Goal: Find specific page/section: Find specific page/section

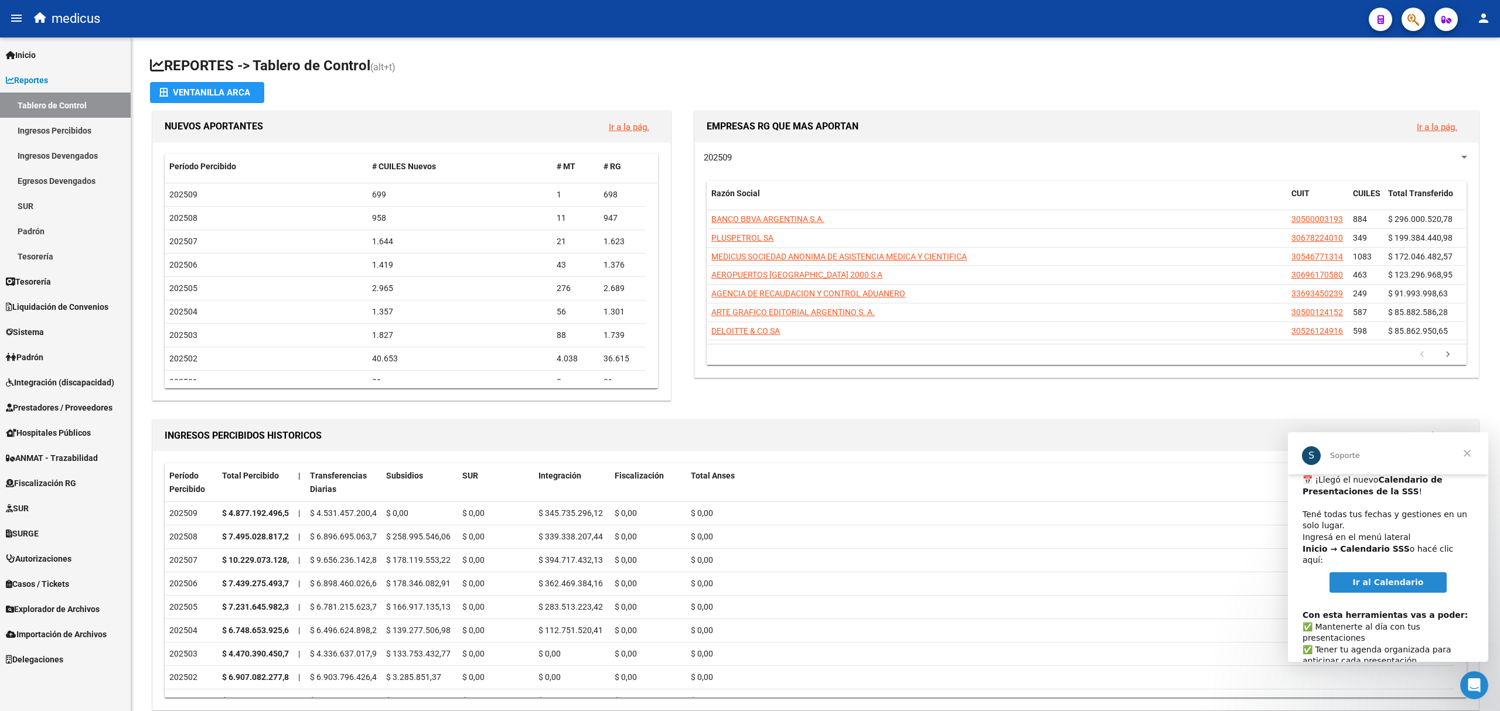
scroll to position [60, 0]
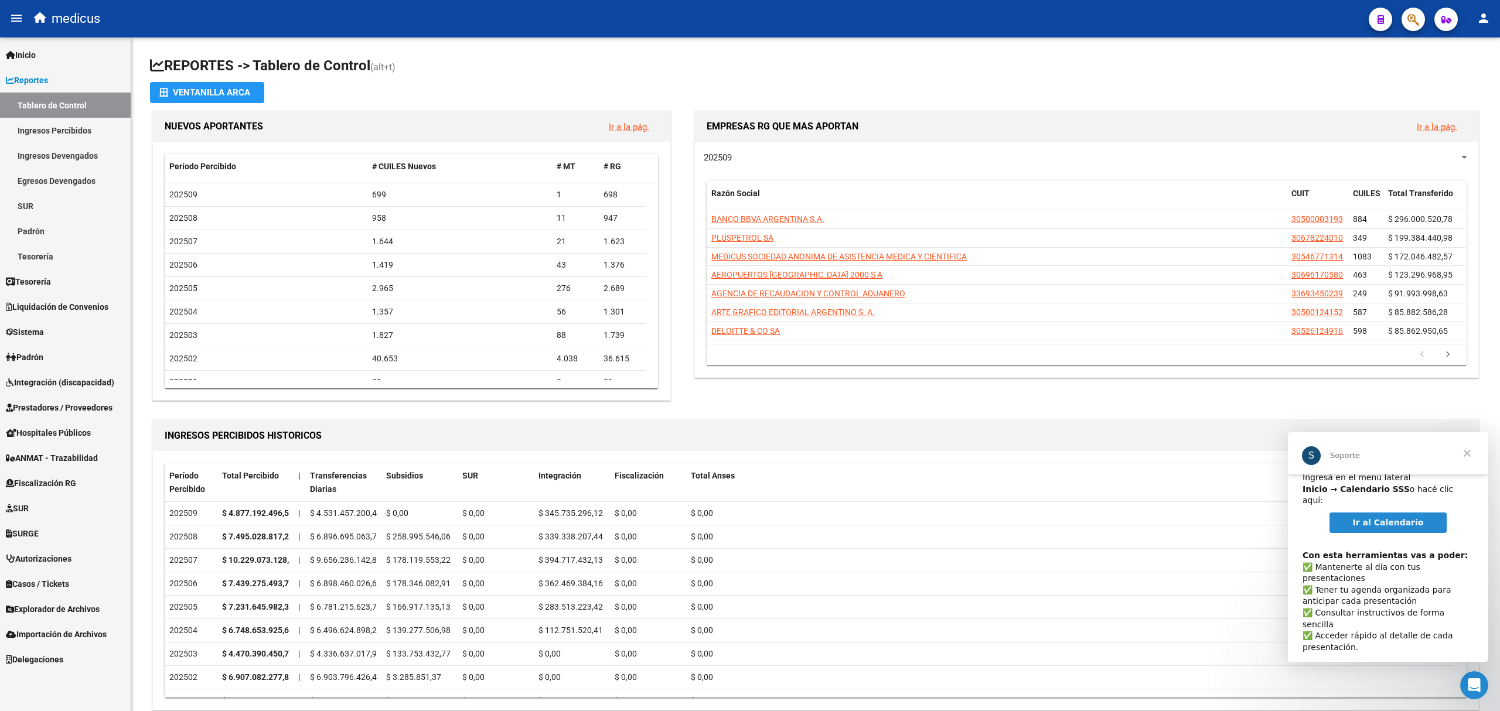
click at [1381, 518] on span "Ir al Calendario" at bounding box center [1388, 522] width 71 height 9
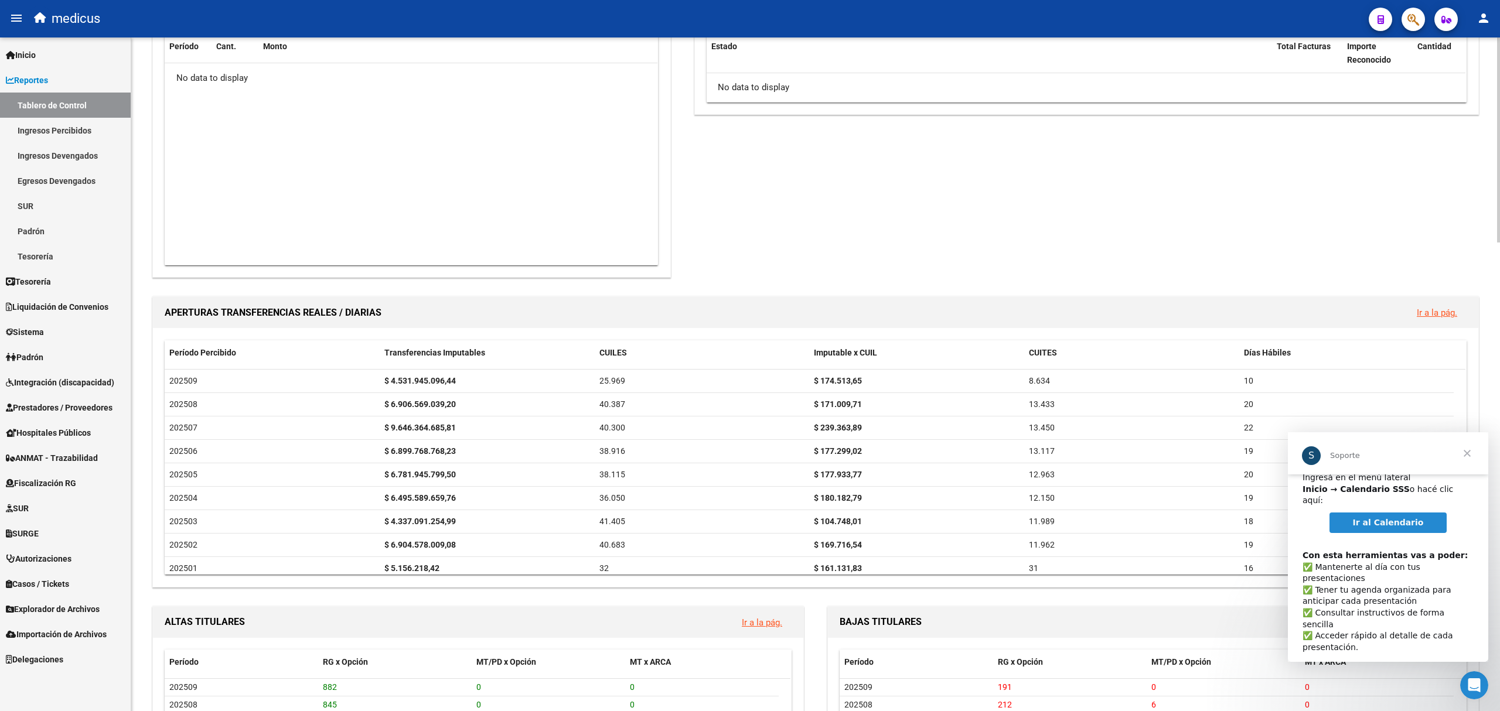
scroll to position [781, 0]
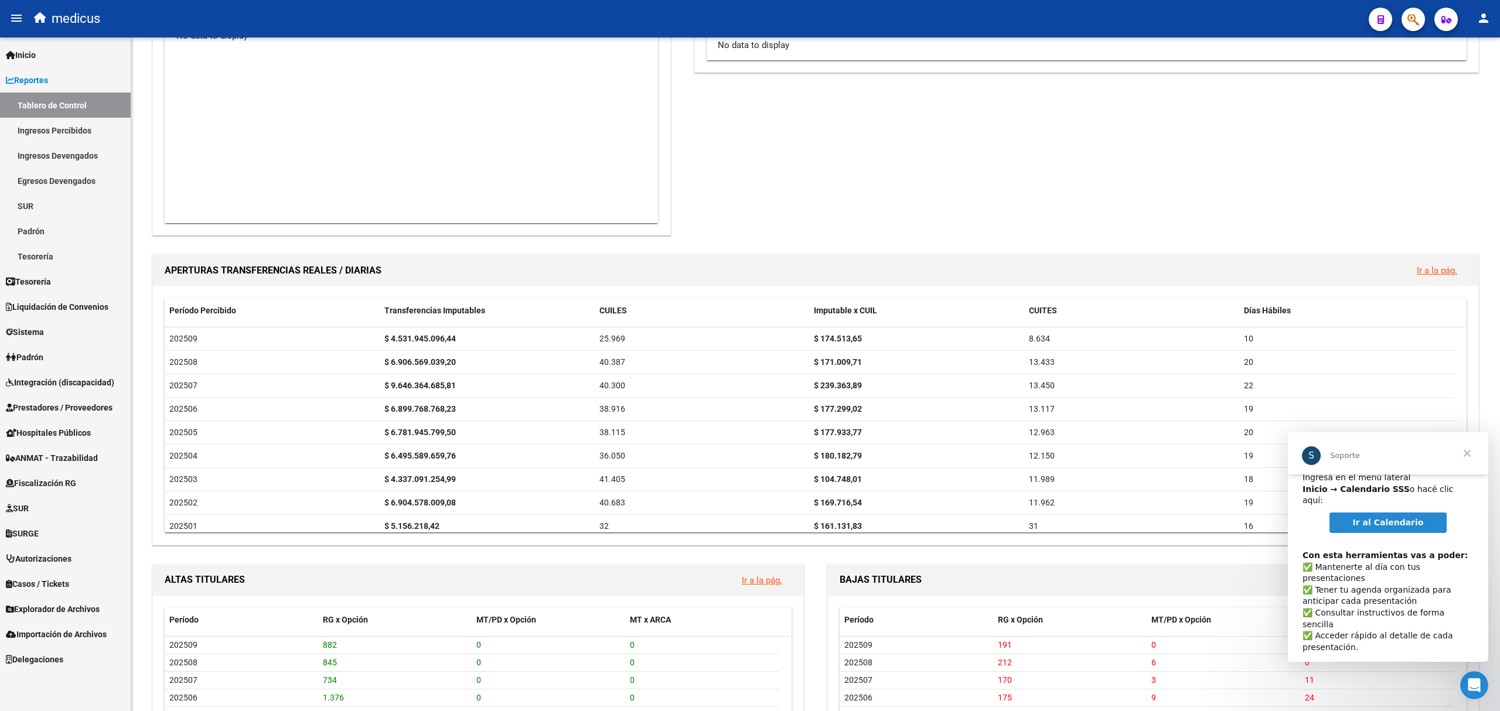
click at [1470, 450] on span "Cerrar" at bounding box center [1467, 454] width 42 height 42
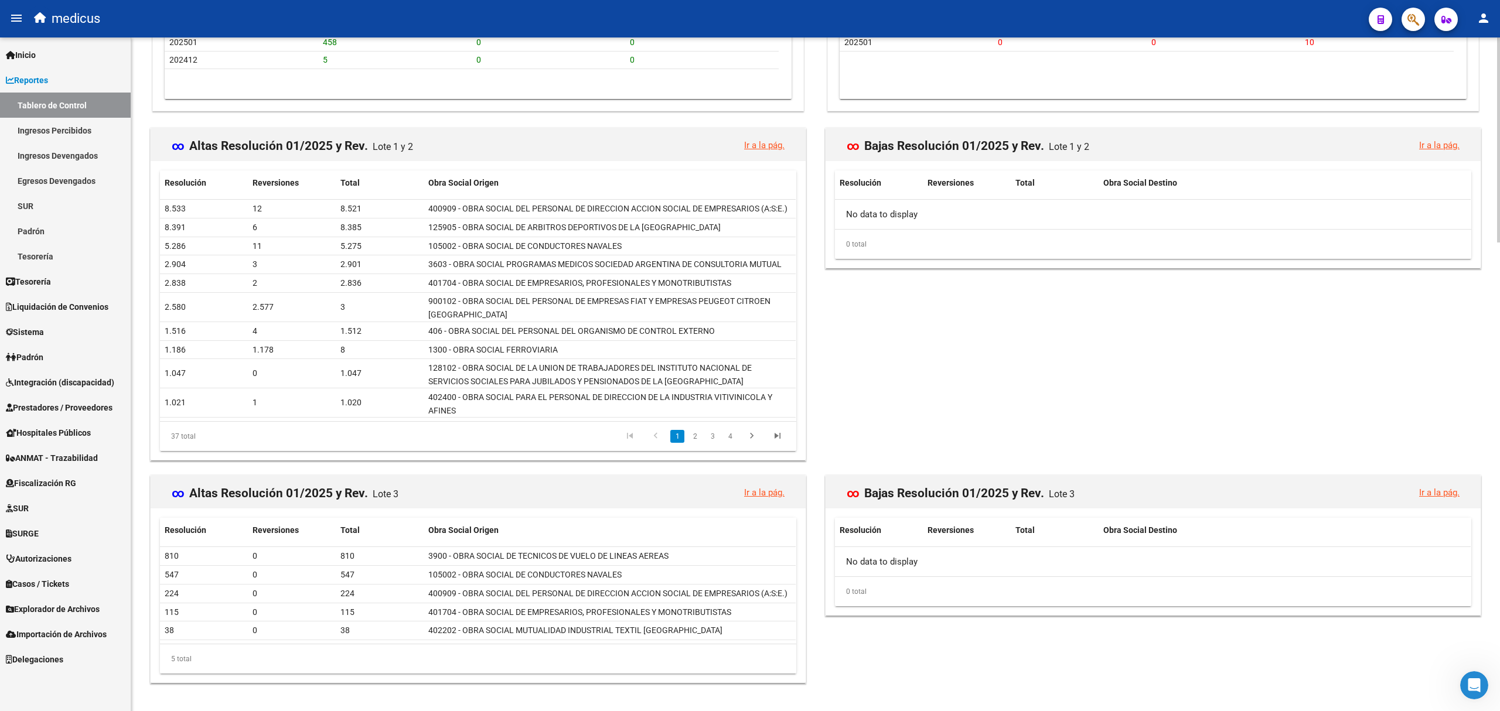
scroll to position [1544, 0]
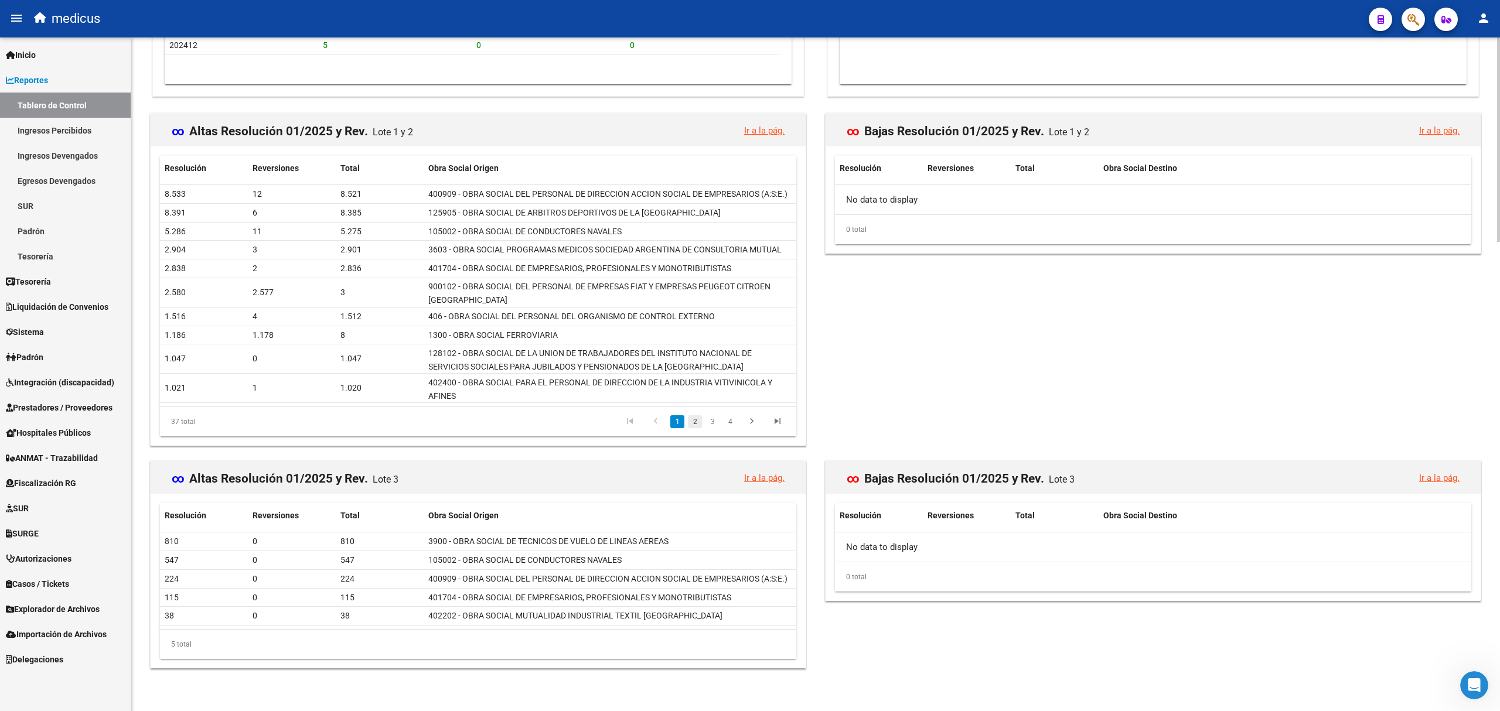
click at [692, 418] on link "2" at bounding box center [695, 422] width 14 height 13
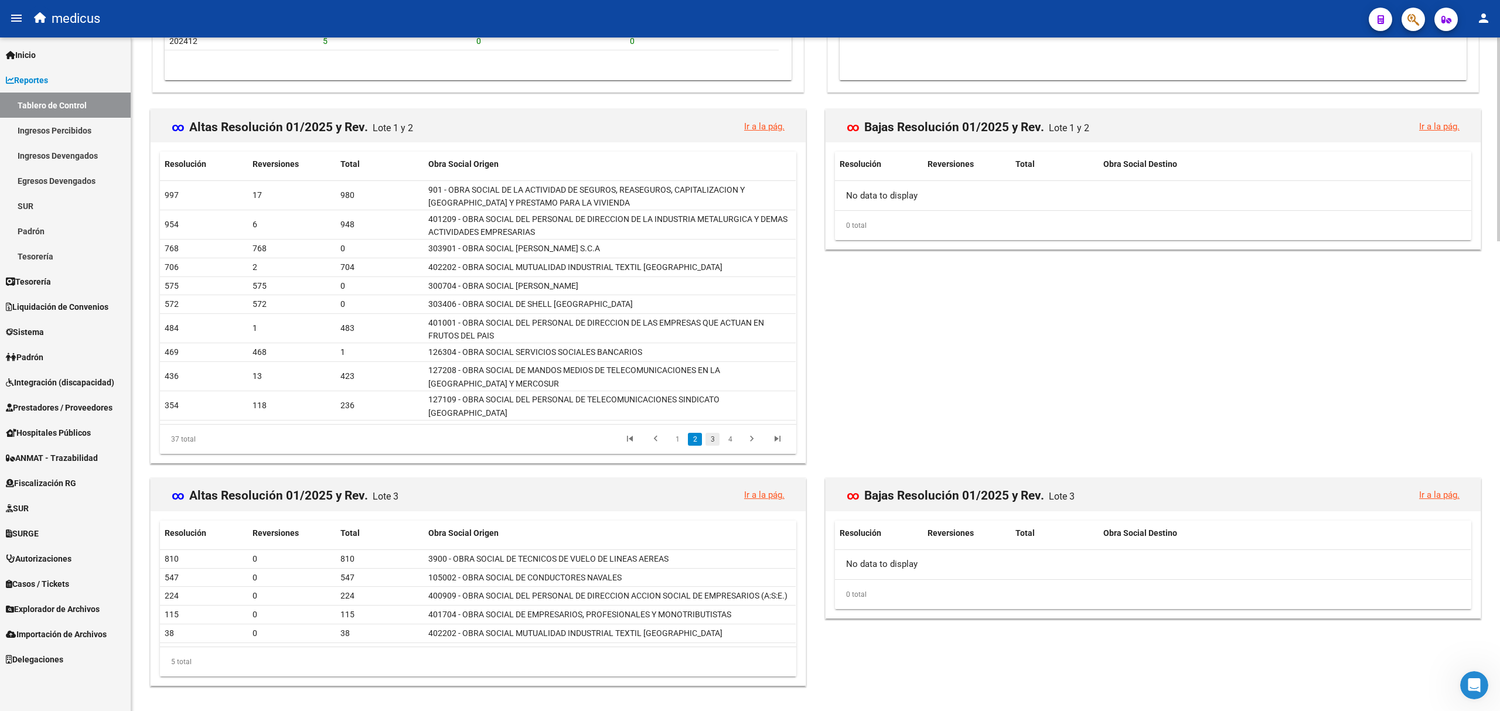
click at [713, 433] on link "3" at bounding box center [713, 439] width 14 height 13
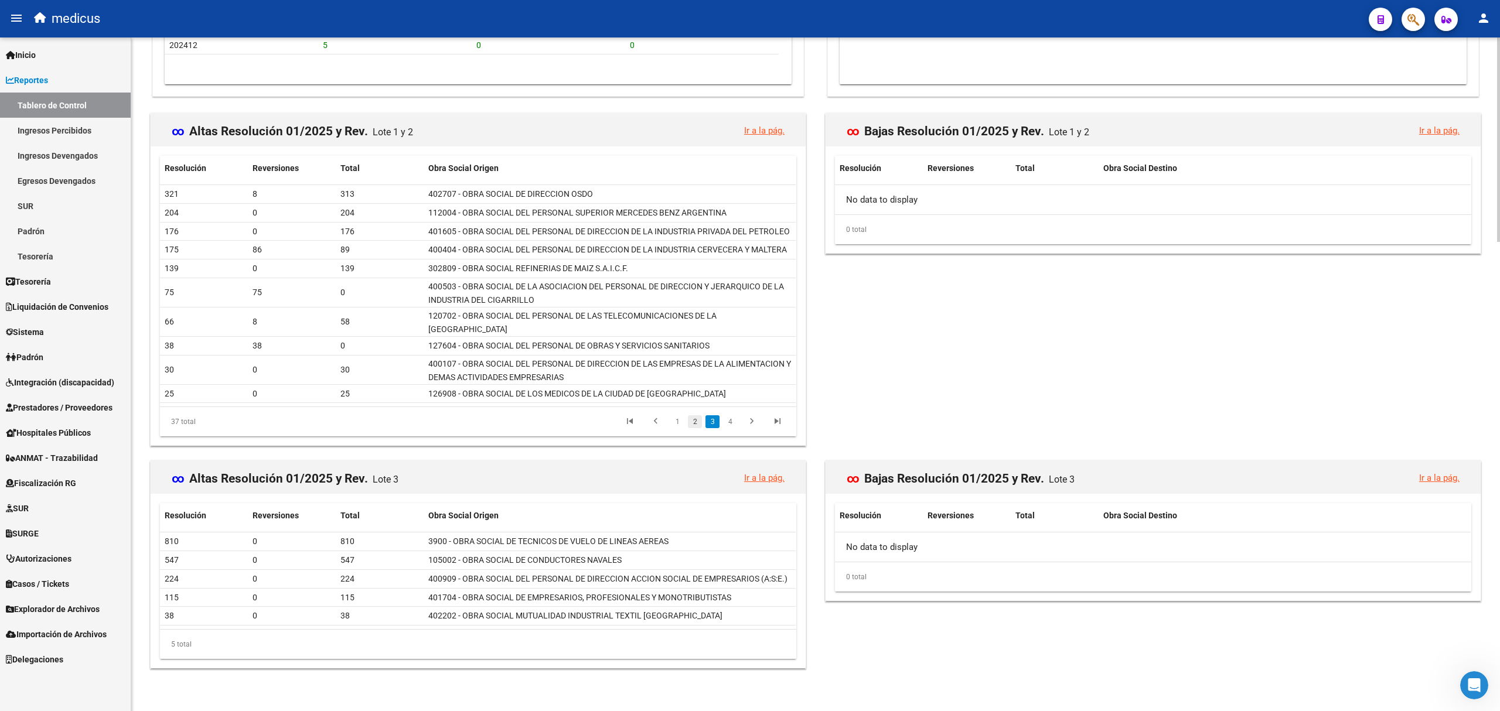
click at [694, 421] on link "2" at bounding box center [695, 422] width 14 height 13
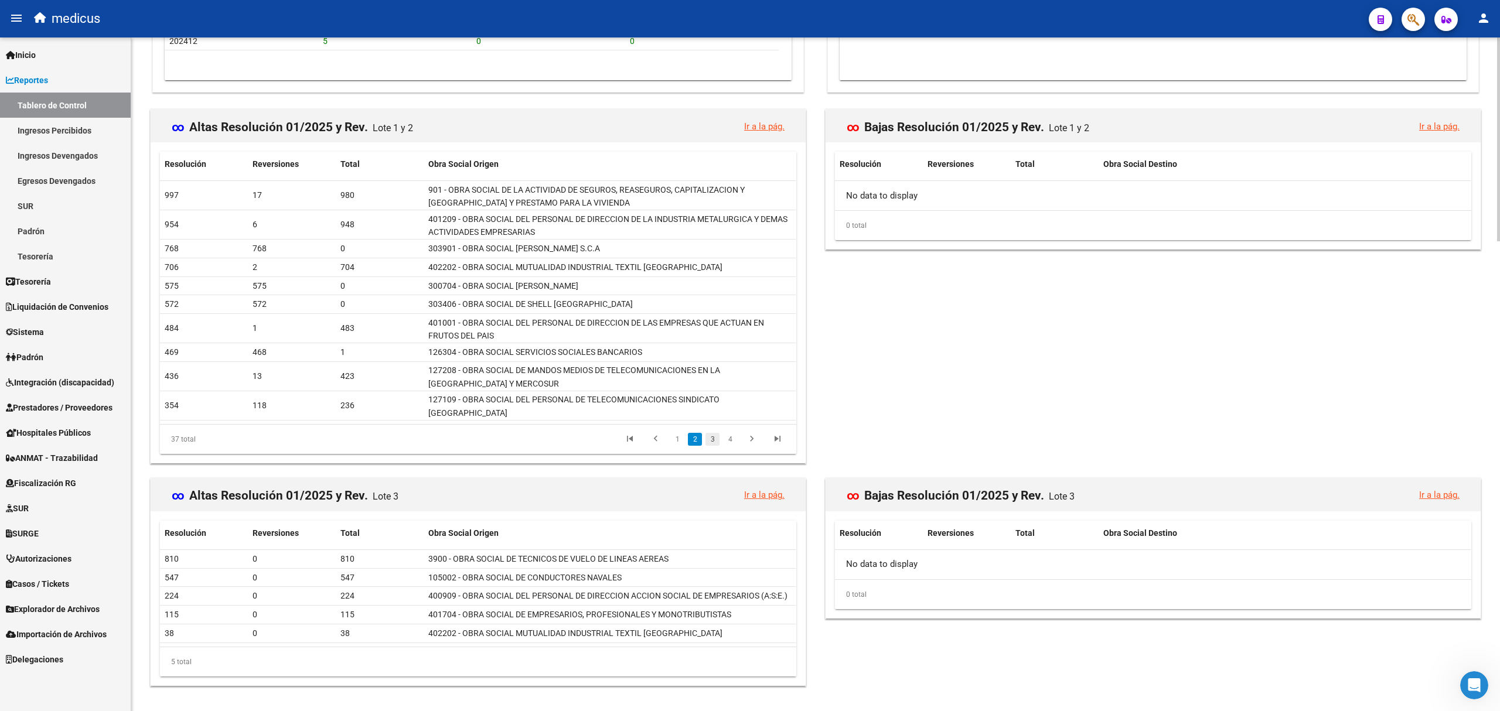
click at [711, 433] on link "3" at bounding box center [713, 439] width 14 height 13
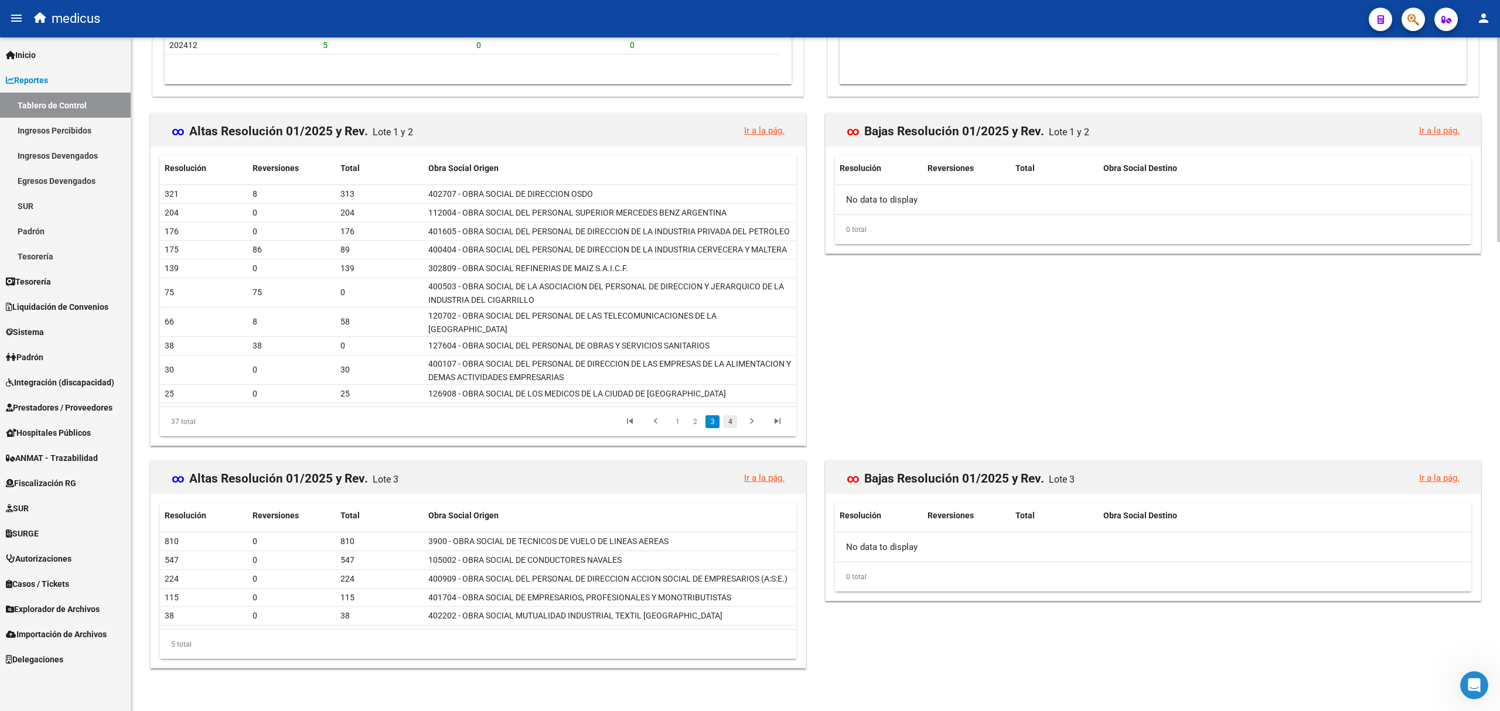
click at [730, 421] on link "4" at bounding box center [730, 422] width 14 height 13
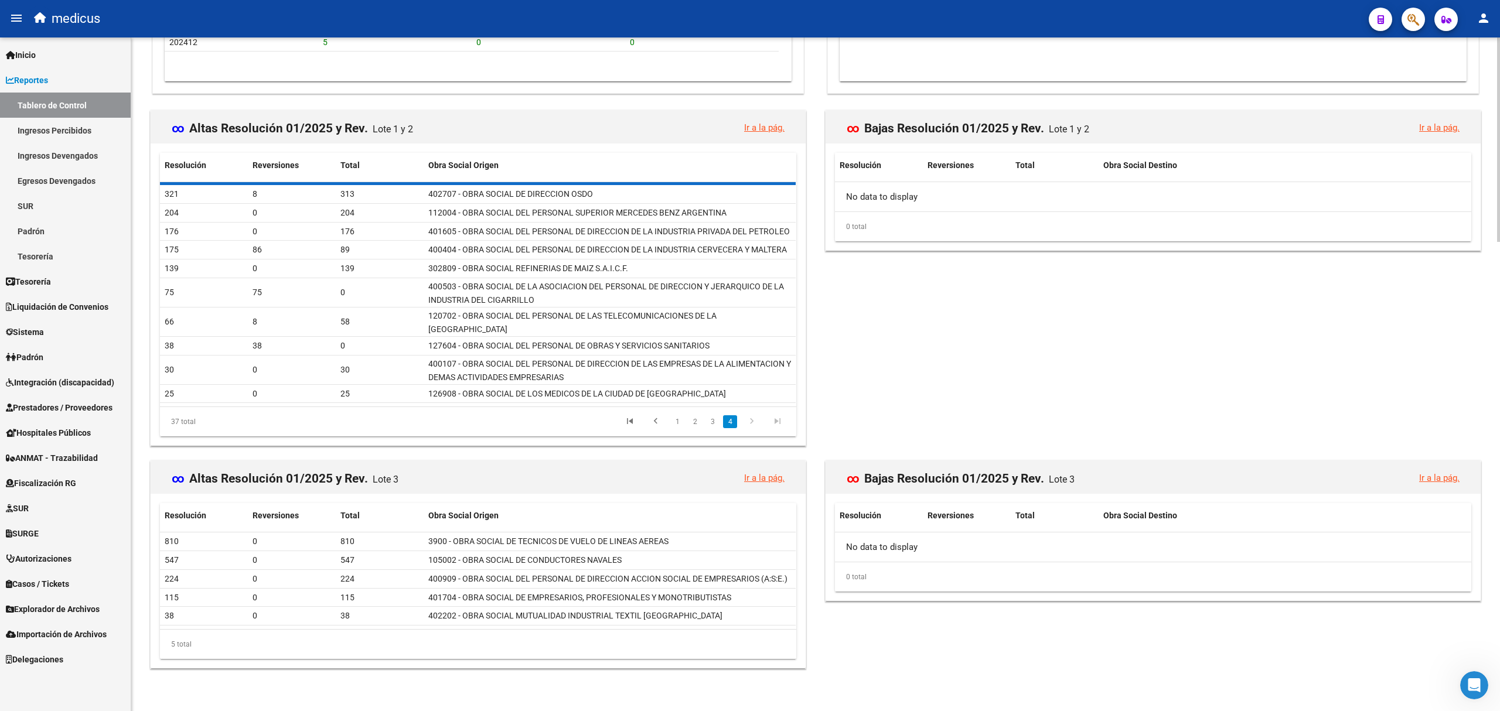
scroll to position [1477, 0]
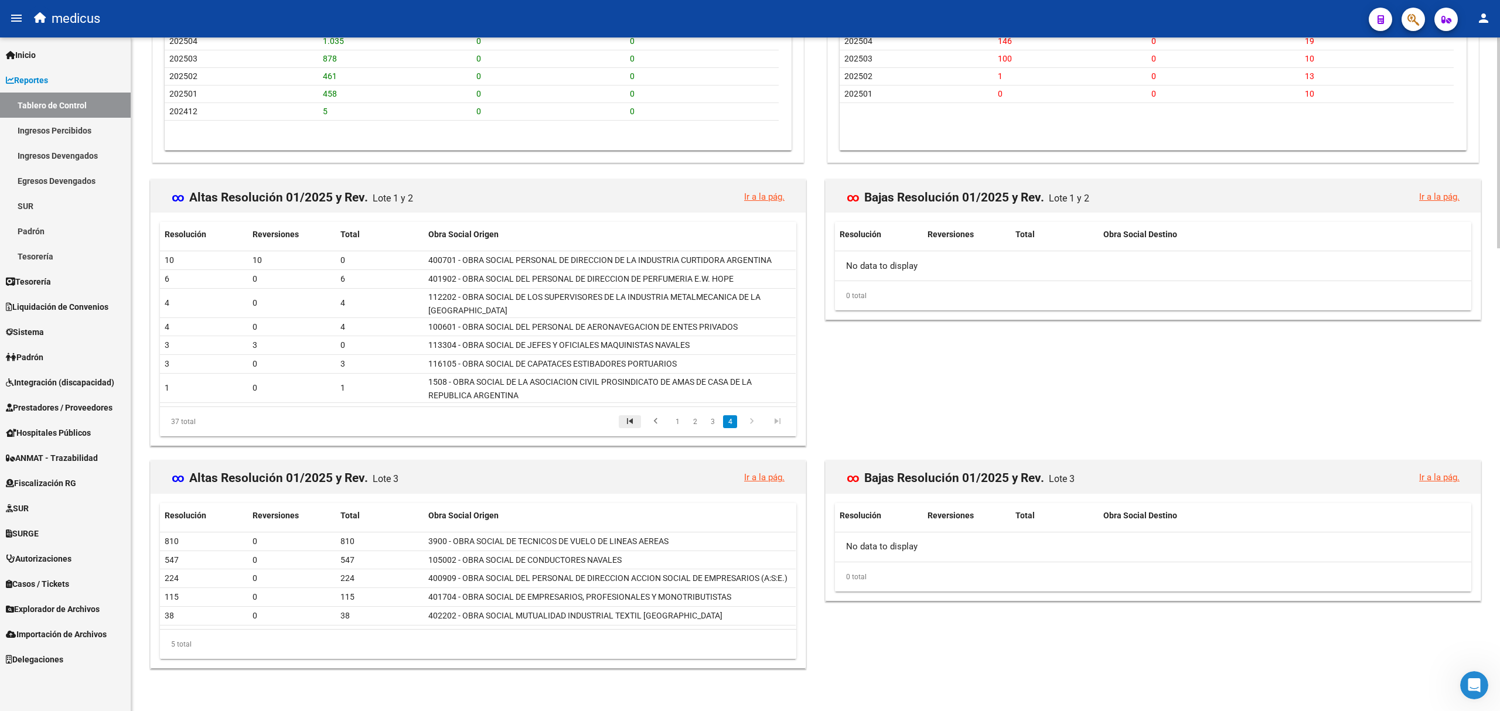
click at [628, 420] on icon "go to first page" at bounding box center [629, 423] width 15 height 14
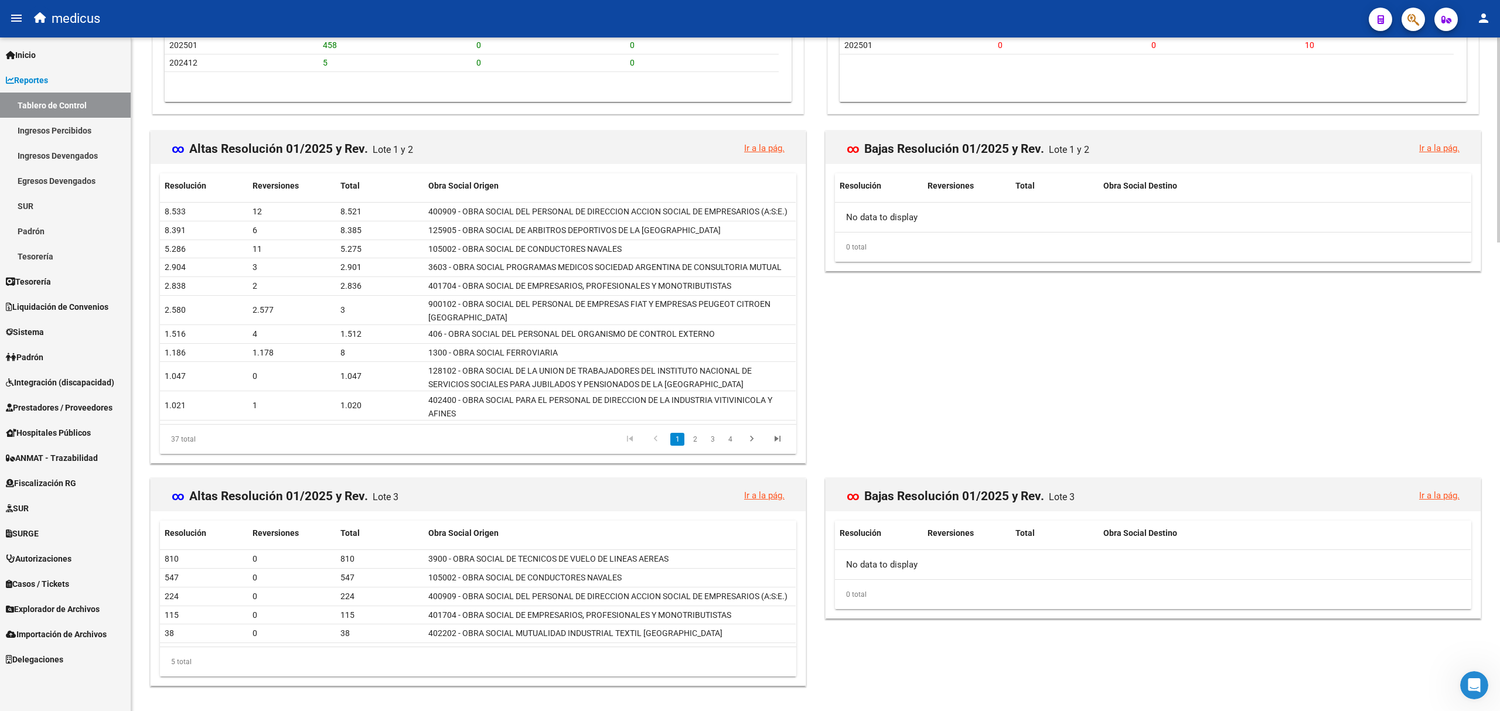
scroll to position [1544, 0]
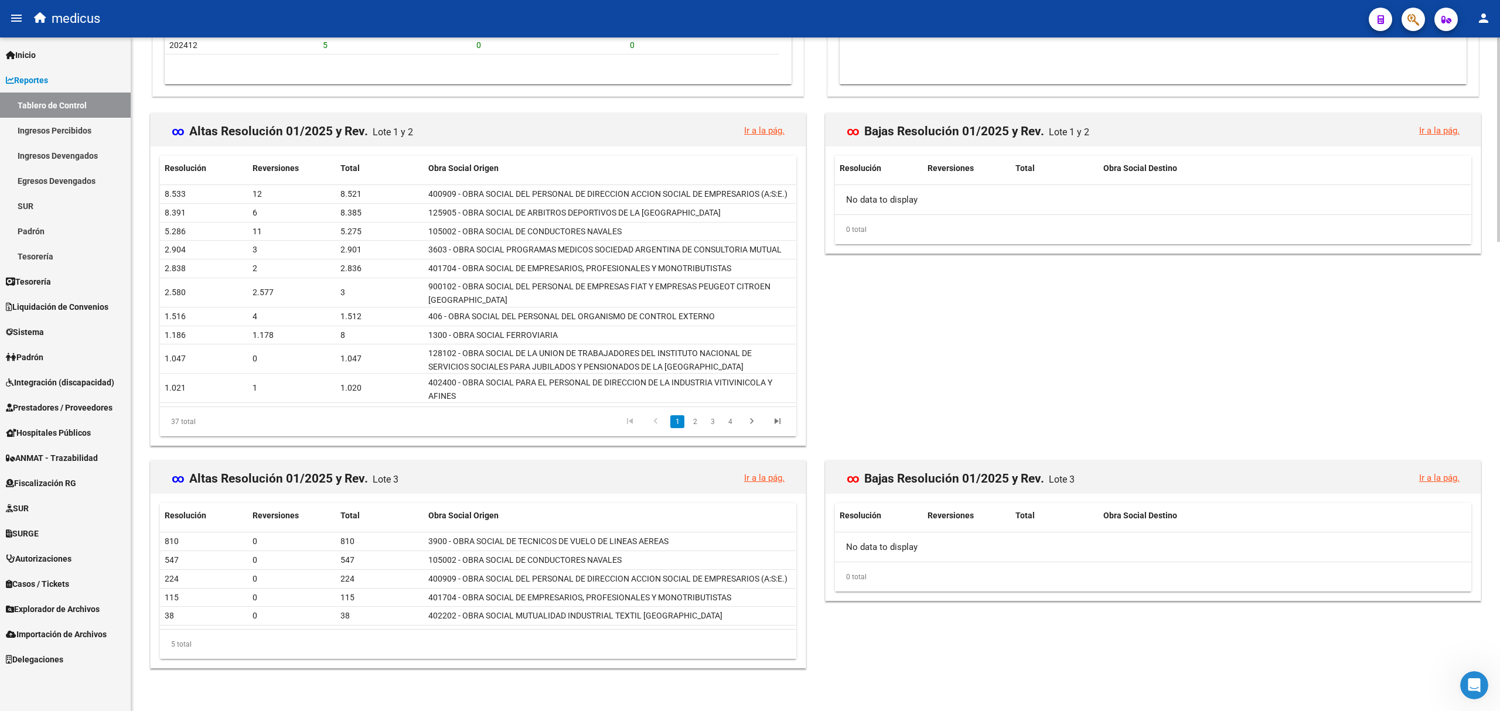
click at [758, 130] on link "Ir a la pág." at bounding box center [764, 130] width 40 height 11
